Goal: Task Accomplishment & Management: Use online tool/utility

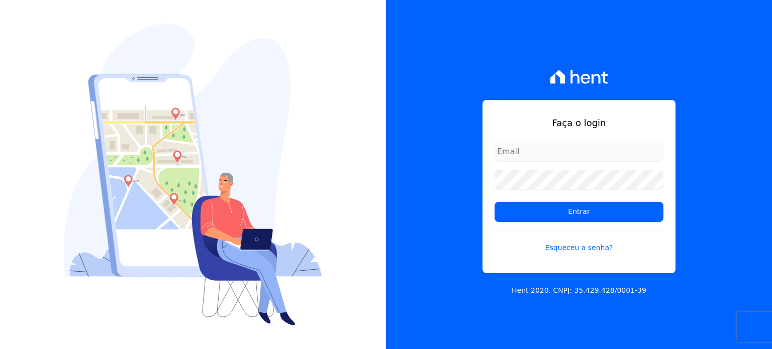
type input "[PERSON_NAME][EMAIL_ADDRESS][DOMAIN_NAME]"
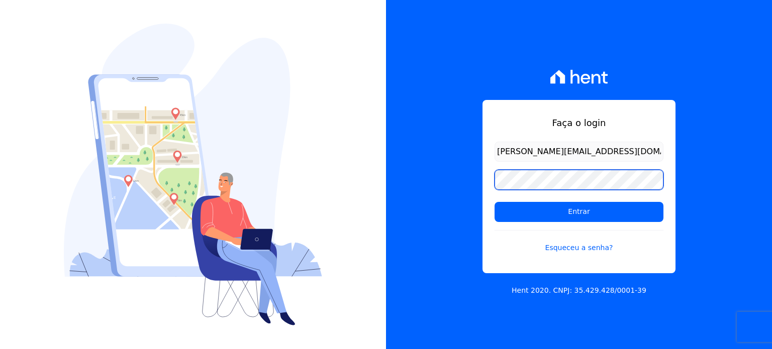
click at [382, 159] on div "Faça o login paula.silva@senziani.com Entrar Esqueceu a senha? Hent 2020. CNPJ:…" at bounding box center [386, 174] width 772 height 349
click at [494, 202] on input "Entrar" at bounding box center [578, 212] width 169 height 20
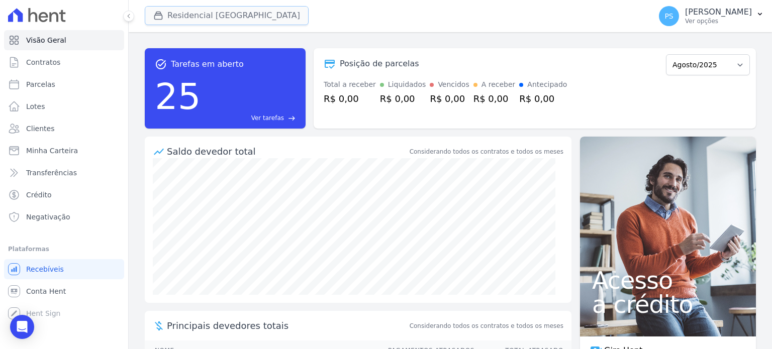
click at [182, 20] on button "Residencial [GEOGRAPHIC_DATA]" at bounding box center [227, 15] width 164 height 19
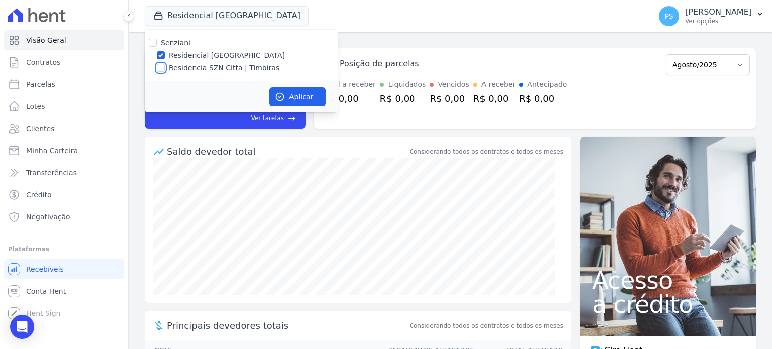
click at [158, 68] on input "Residencia SZN Citta | Timbiras" at bounding box center [161, 68] width 8 height 8
checkbox input "true"
click at [162, 58] on input "Residencial [GEOGRAPHIC_DATA]" at bounding box center [161, 55] width 8 height 8
checkbox input "false"
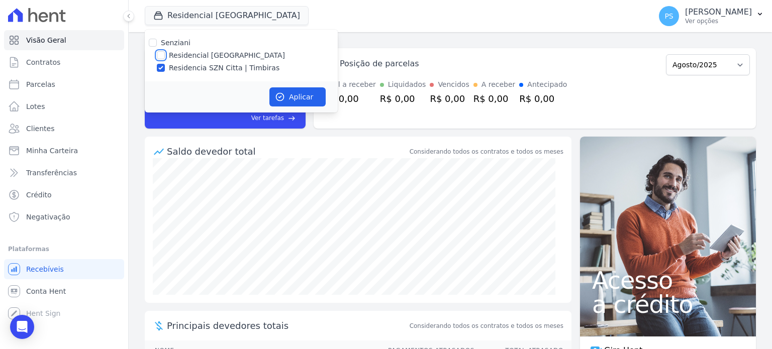
checkbox input "false"
click at [300, 95] on button "Aplicar" at bounding box center [297, 96] width 56 height 19
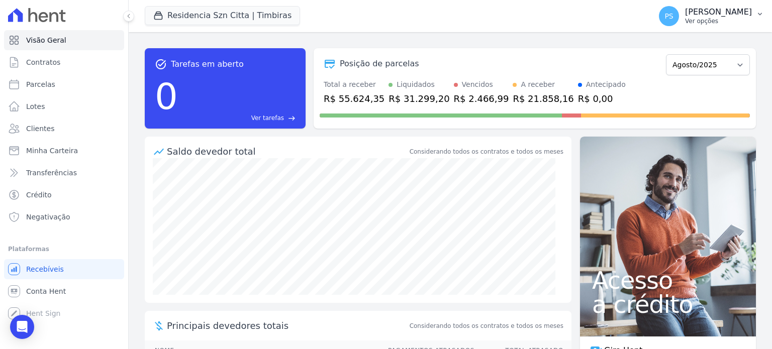
click at [743, 20] on p "Ver opções" at bounding box center [718, 21] width 67 height 8
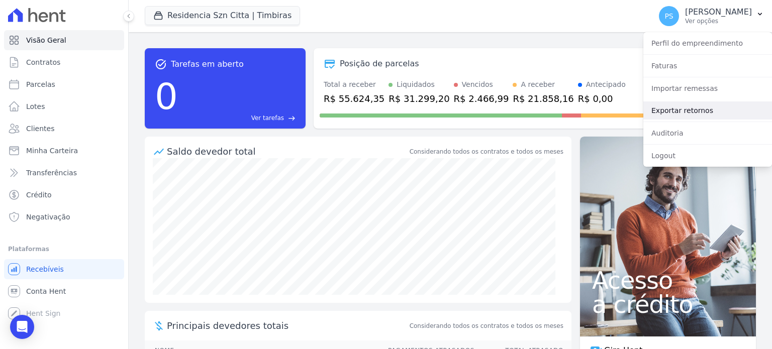
click at [691, 114] on link "Exportar retornos" at bounding box center [707, 110] width 129 height 18
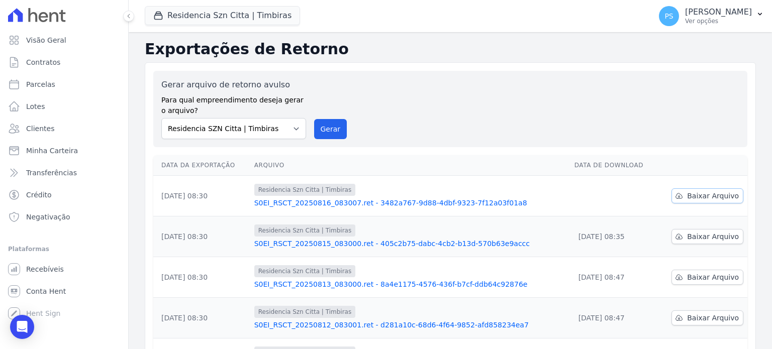
click at [715, 197] on span "Baixar Arquivo" at bounding box center [713, 196] width 52 height 10
